Goal: Navigation & Orientation: Find specific page/section

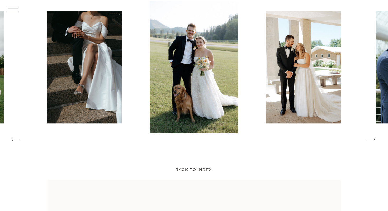
scroll to position [828, 0]
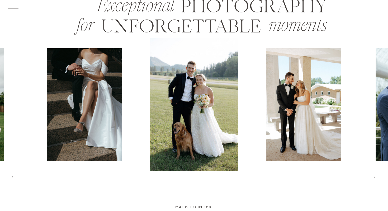
click at [371, 170] on div at bounding box center [344, 104] width 388 height 133
click at [373, 177] on icon at bounding box center [371, 177] width 11 height 11
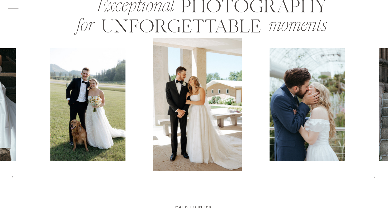
click at [373, 177] on icon at bounding box center [371, 177] width 11 height 11
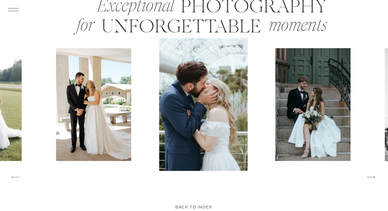
click at [373, 177] on icon at bounding box center [371, 177] width 11 height 11
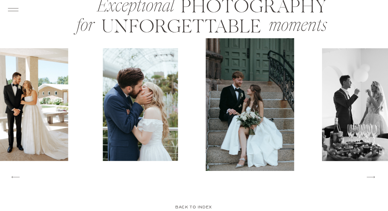
click at [373, 177] on icon at bounding box center [371, 177] width 11 height 11
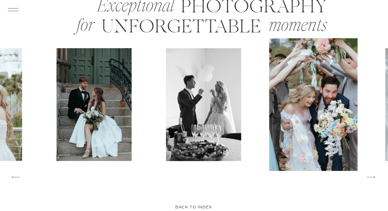
click at [373, 177] on icon at bounding box center [371, 177] width 11 height 11
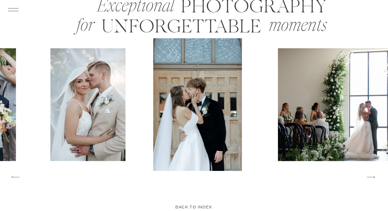
click at [373, 177] on icon at bounding box center [371, 177] width 11 height 11
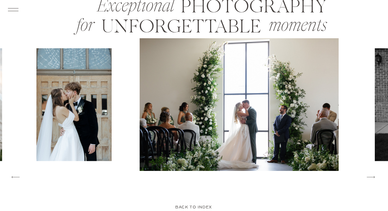
click at [373, 177] on icon at bounding box center [371, 177] width 11 height 11
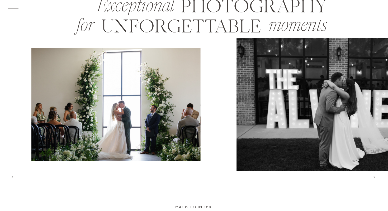
click at [373, 177] on icon at bounding box center [371, 177] width 11 height 11
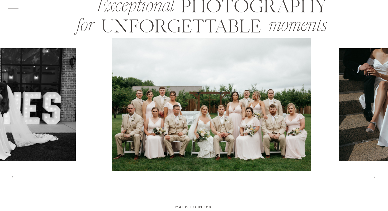
click at [373, 177] on icon at bounding box center [371, 177] width 11 height 11
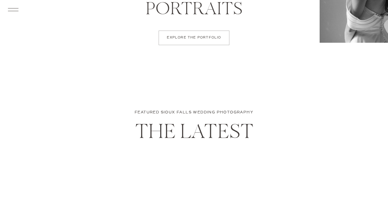
scroll to position [2023, 0]
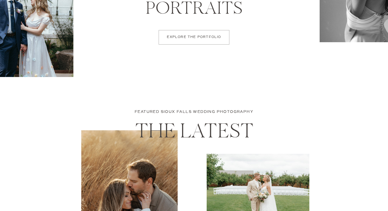
click at [188, 44] on div at bounding box center [194, 37] width 71 height 15
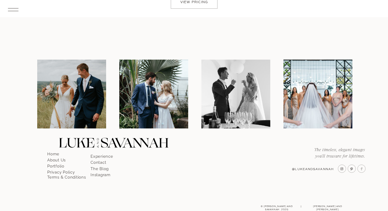
scroll to position [964, 0]
